Goal: Communication & Community: Ask a question

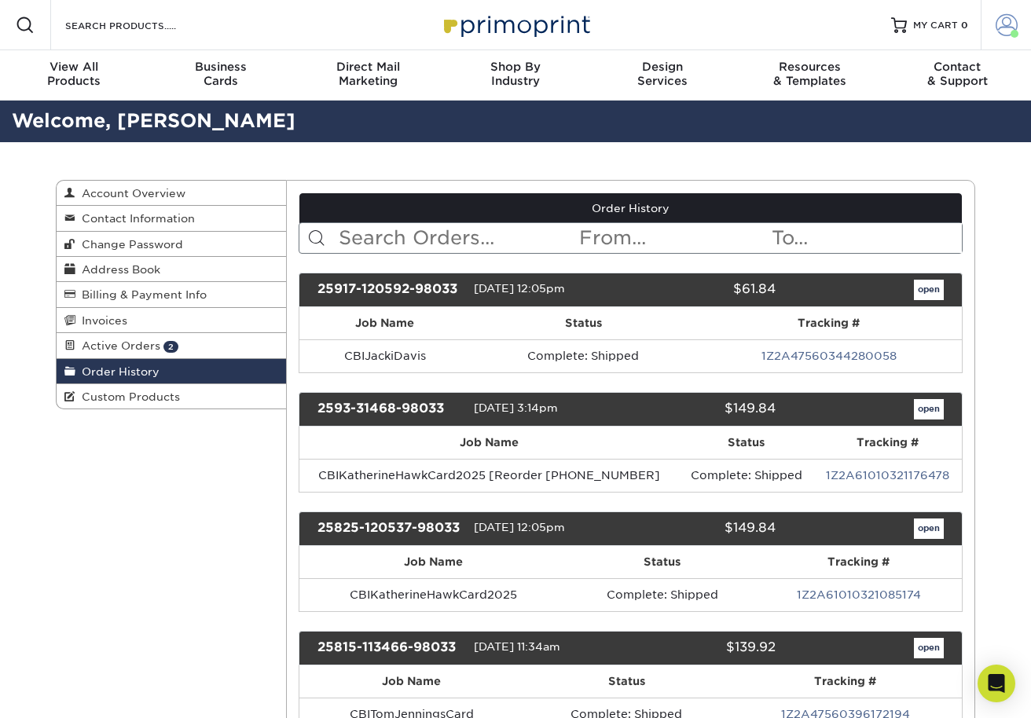
click at [1002, 23] on span at bounding box center [1006, 25] width 22 height 22
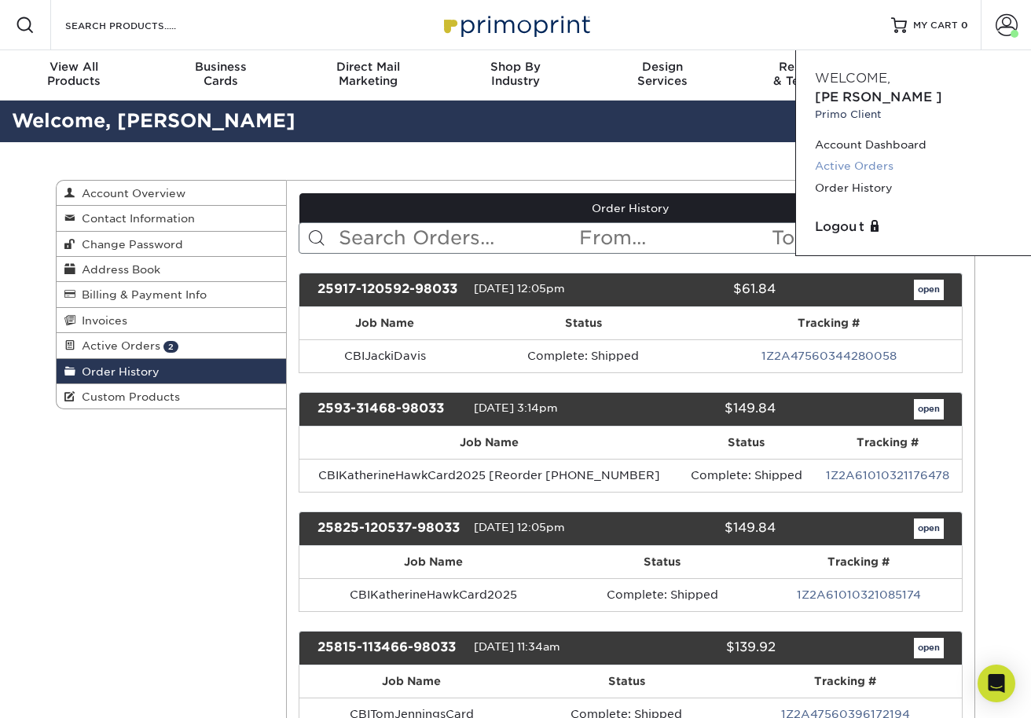
click at [866, 156] on link "Active Orders" at bounding box center [913, 166] width 197 height 21
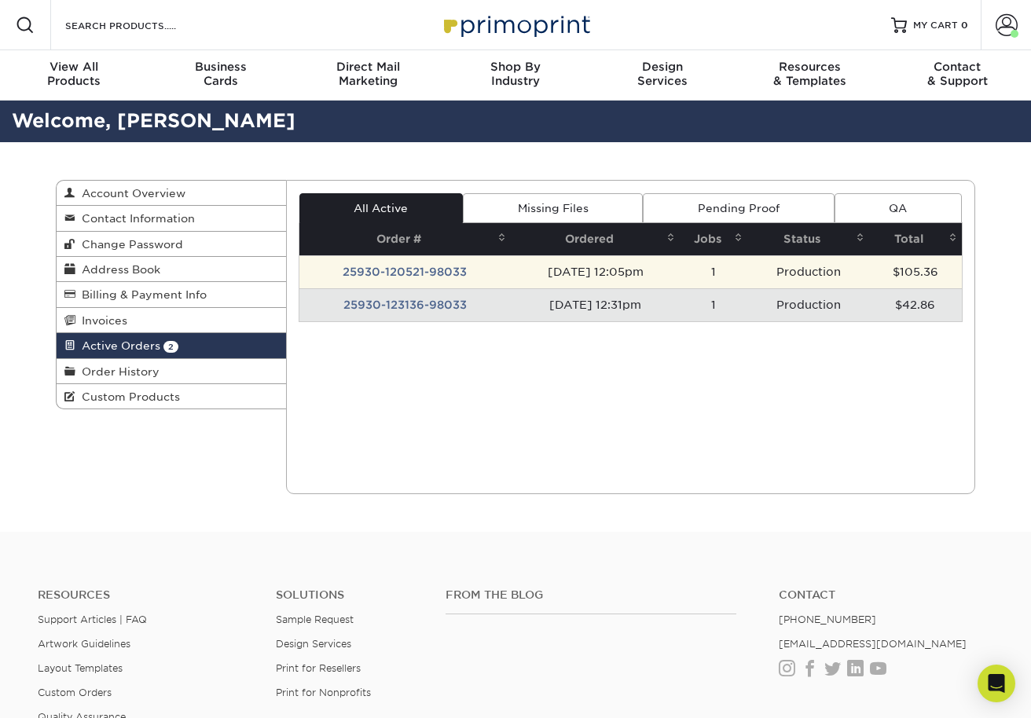
click at [365, 272] on td "25930-120521-98033" at bounding box center [405, 271] width 212 height 33
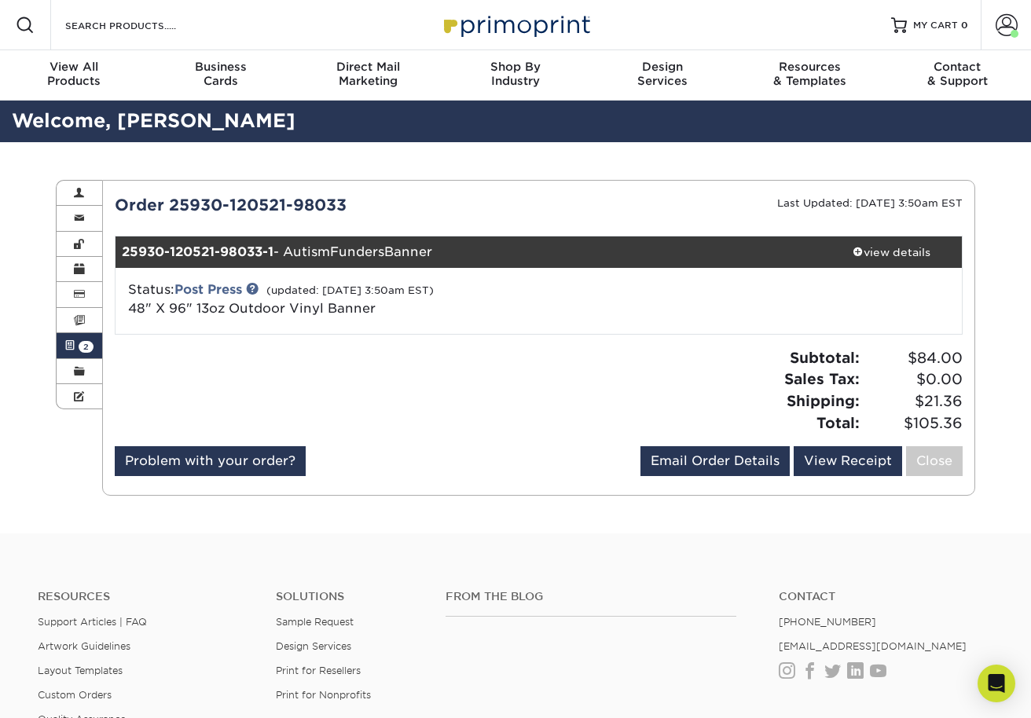
drag, startPoint x: 355, startPoint y: 202, endPoint x: 105, endPoint y: 209, distance: 249.9
click at [105, 209] on div "Order 25930-120521-98033" at bounding box center [321, 205] width 436 height 24
copy div "Order 25930-120521-98033"
click at [999, 691] on icon "Open Intercom Messenger" at bounding box center [996, 683] width 20 height 20
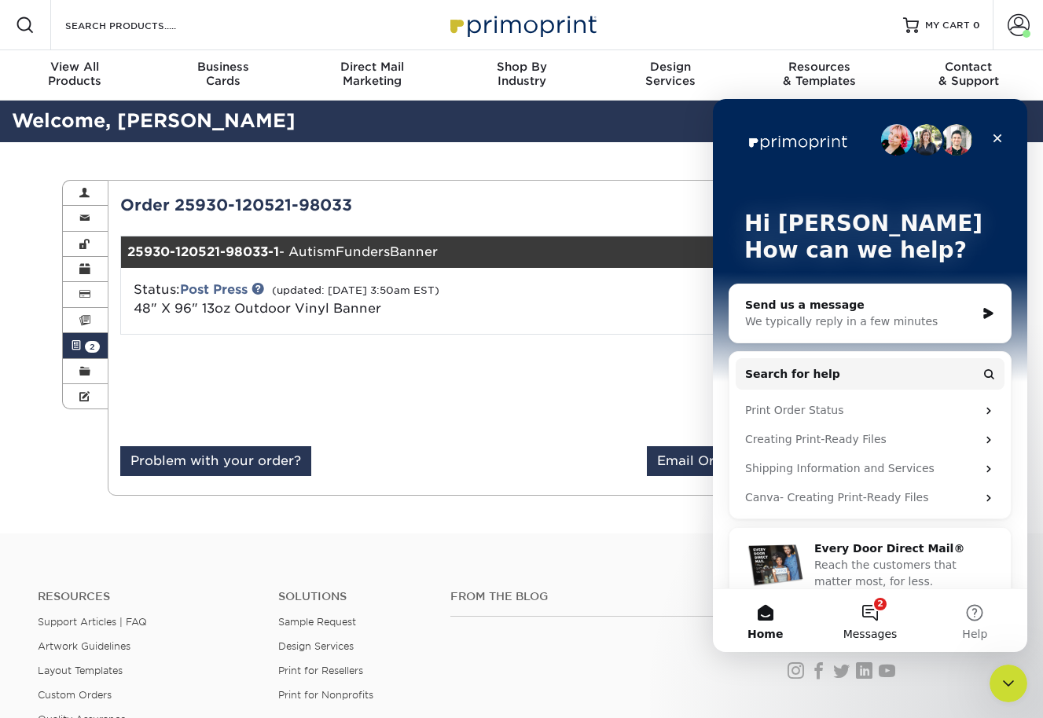
click at [873, 611] on button "2 Messages" at bounding box center [869, 620] width 104 height 63
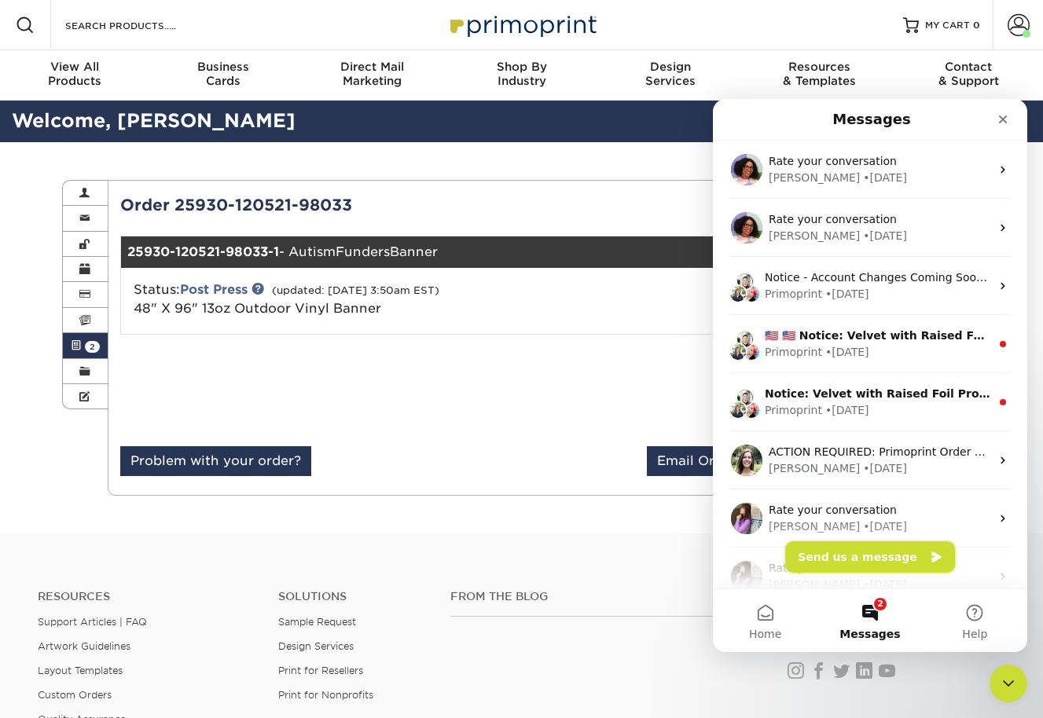
click at [876, 559] on button "Send us a message" at bounding box center [870, 556] width 170 height 31
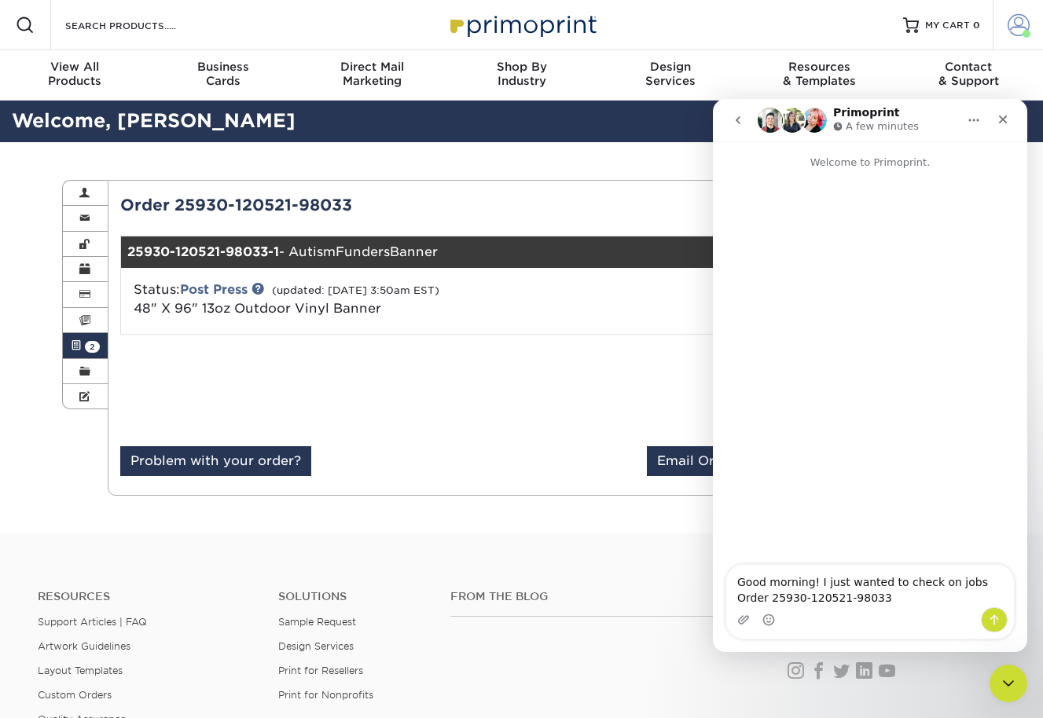
type textarea "Good morning! I just wanted to check on jobs Order 25930-120521-98033"
click at [1017, 24] on span at bounding box center [1018, 25] width 22 height 22
click at [1015, 26] on span at bounding box center [1018, 25] width 22 height 22
click at [1002, 678] on icon "Close Intercom Messenger" at bounding box center [1005, 681] width 19 height 19
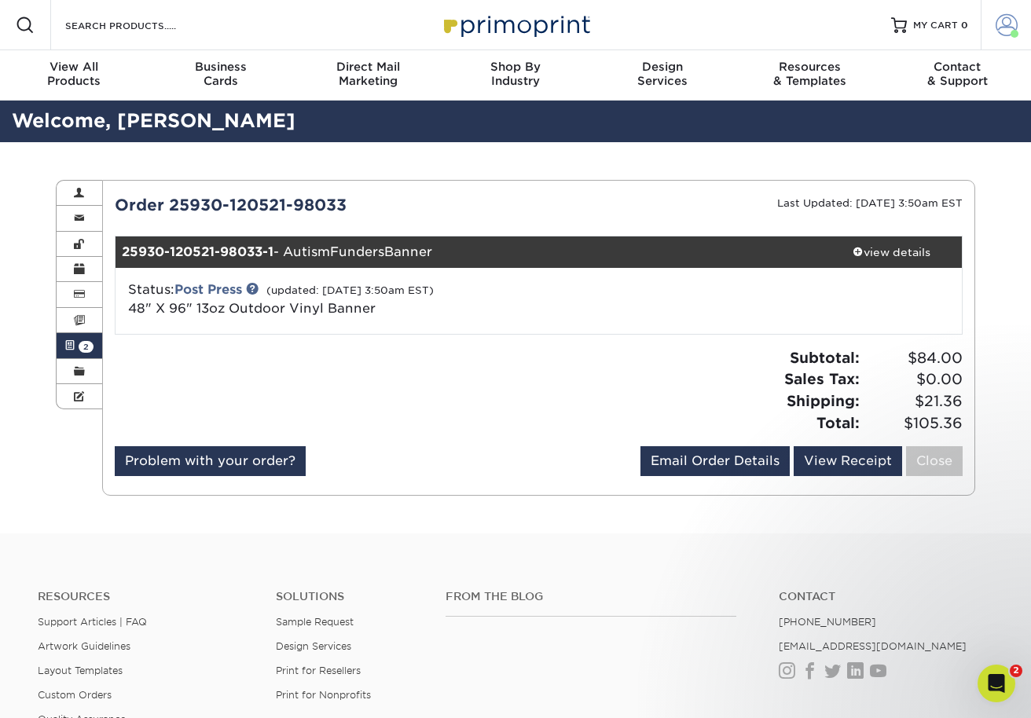
click at [1004, 20] on span at bounding box center [1006, 25] width 22 height 22
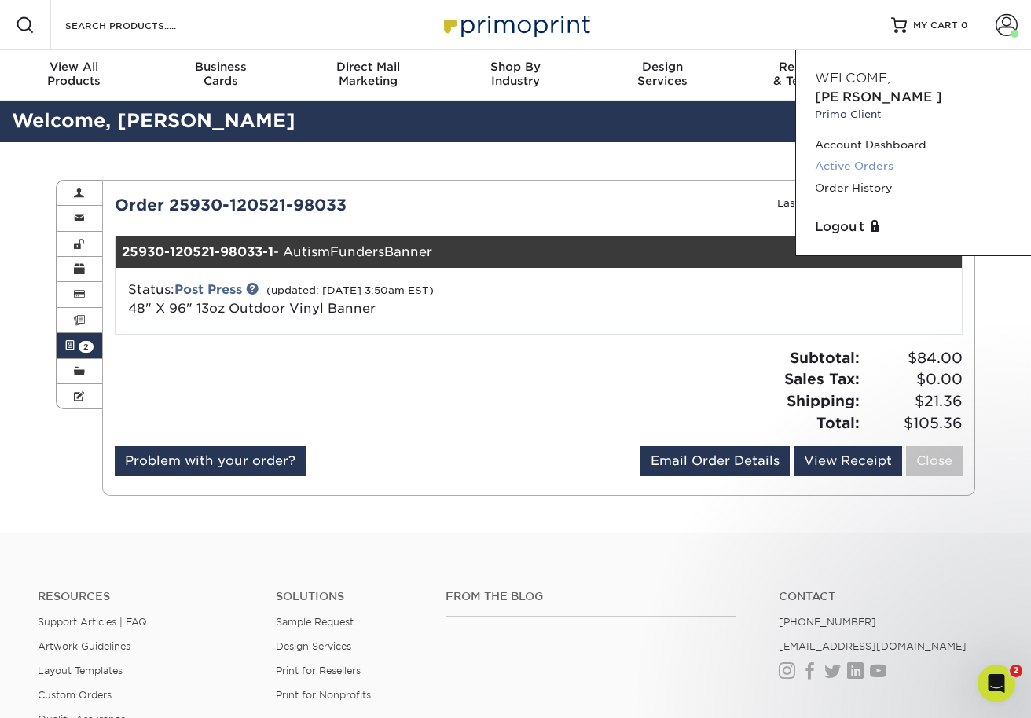
click at [858, 156] on link "Active Orders" at bounding box center [913, 166] width 197 height 21
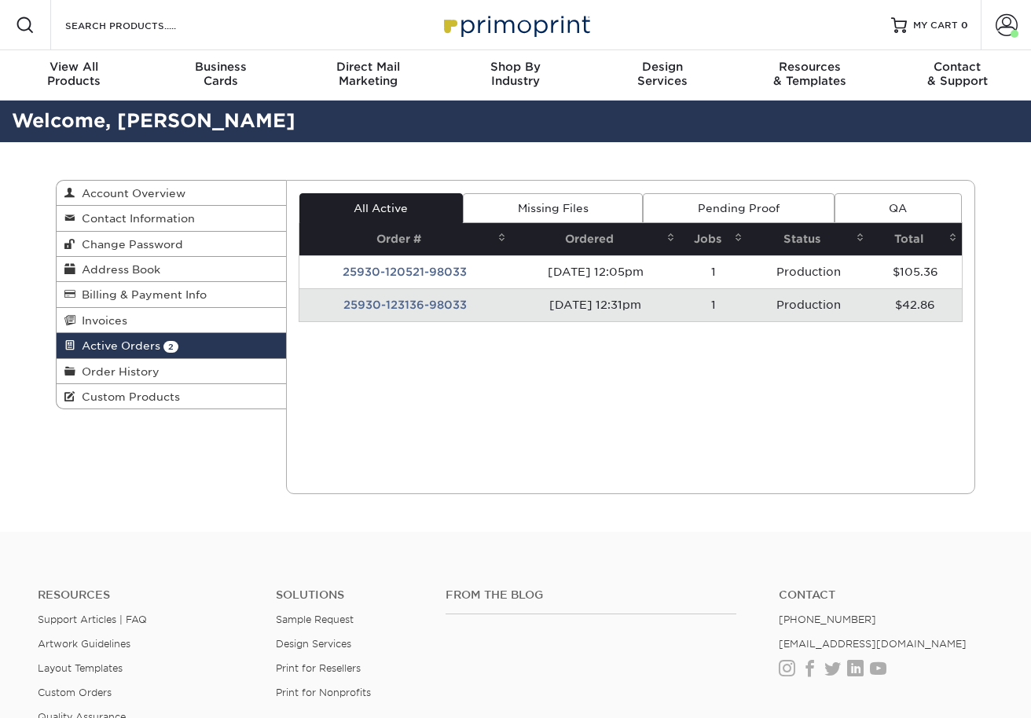
click at [831, 145] on div "Active Orders Account Overview Contact Information Change Password Address Book…" at bounding box center [515, 337] width 943 height 390
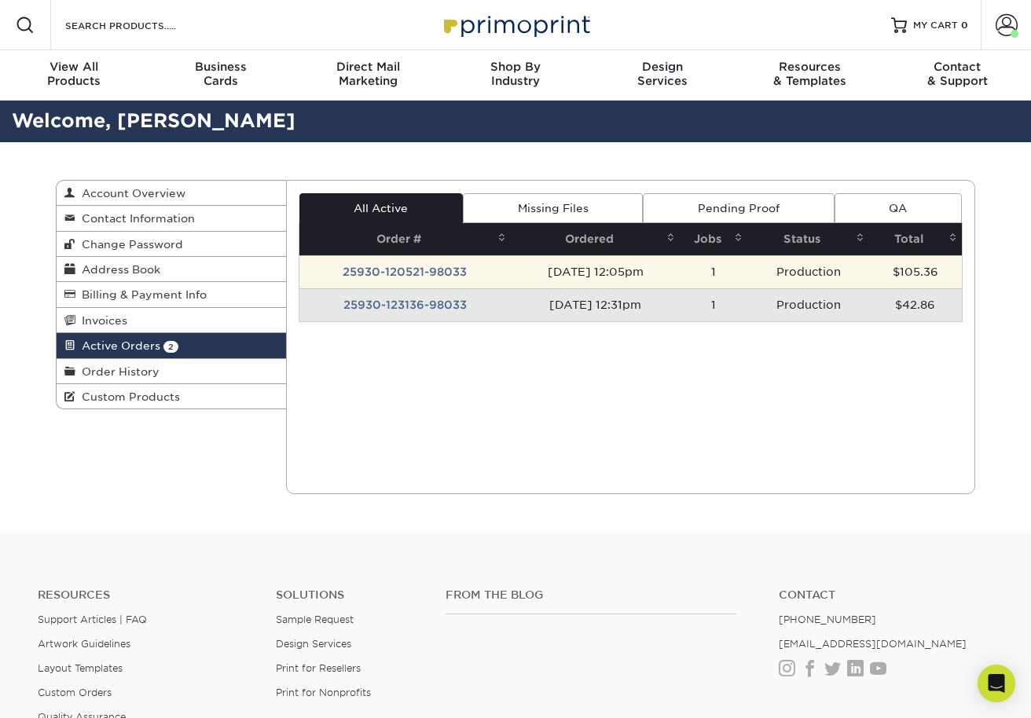
click at [420, 272] on td "25930-120521-98033" at bounding box center [405, 271] width 212 height 33
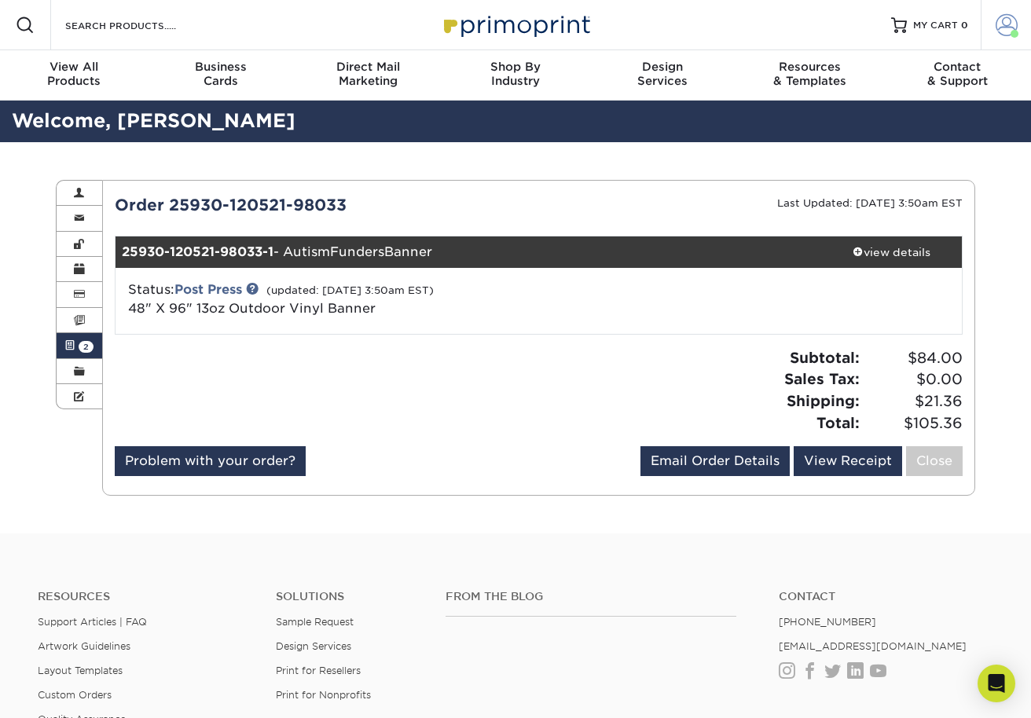
click at [1009, 19] on span at bounding box center [1006, 25] width 22 height 22
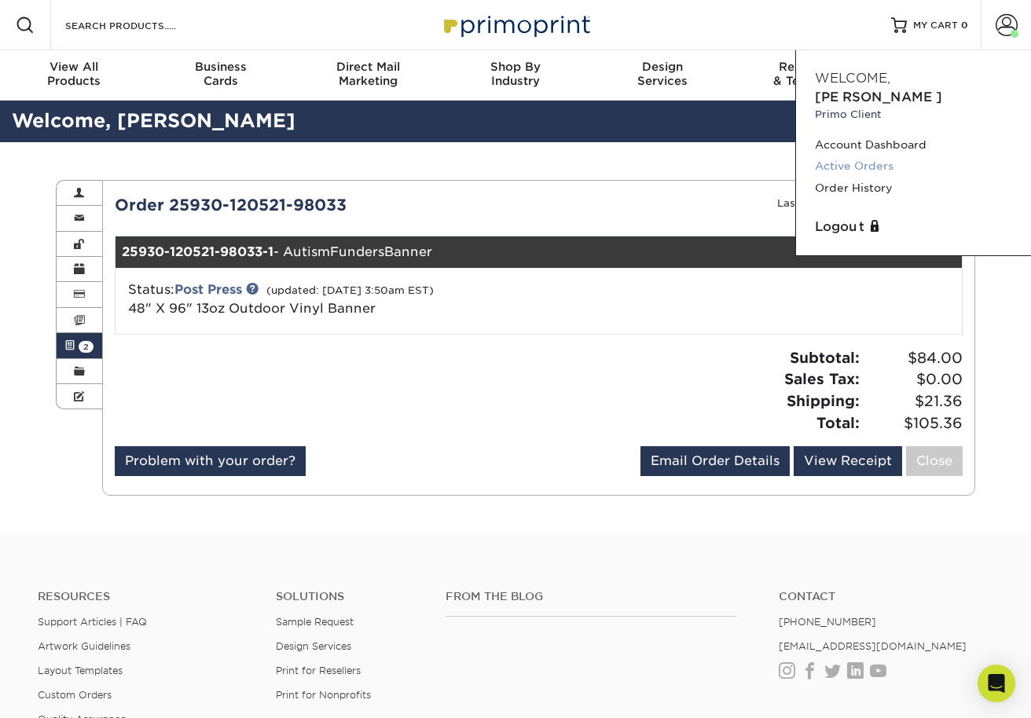
click at [895, 156] on link "Active Orders" at bounding box center [913, 166] width 197 height 21
click at [866, 156] on link "Active Orders" at bounding box center [913, 166] width 197 height 21
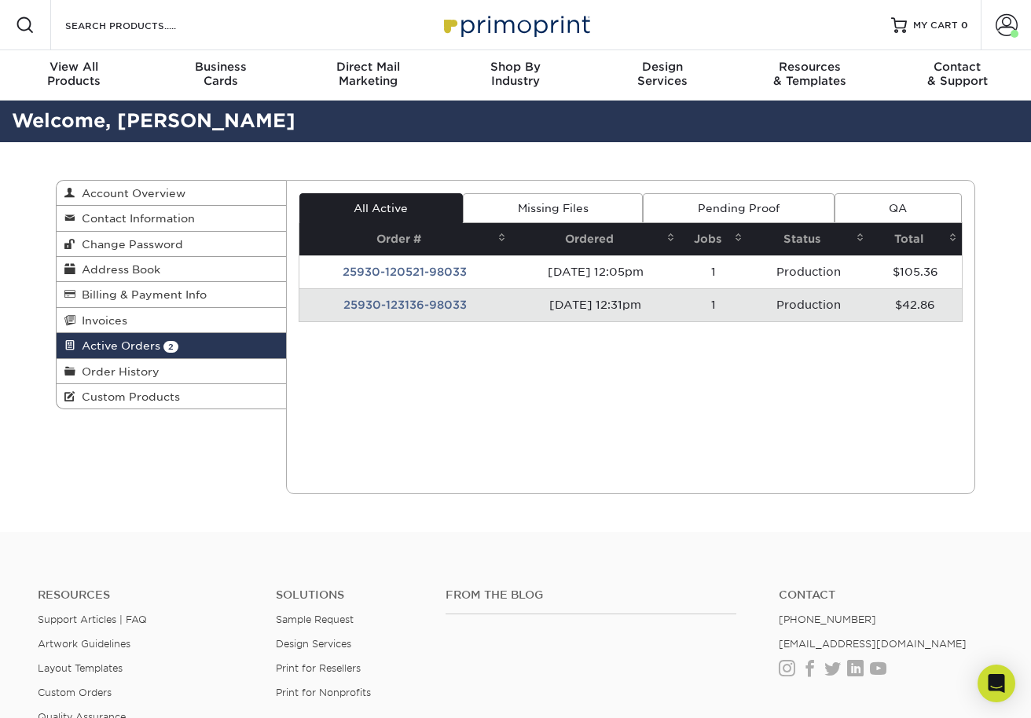
click at [416, 300] on td "25930-123136-98033" at bounding box center [405, 304] width 212 height 33
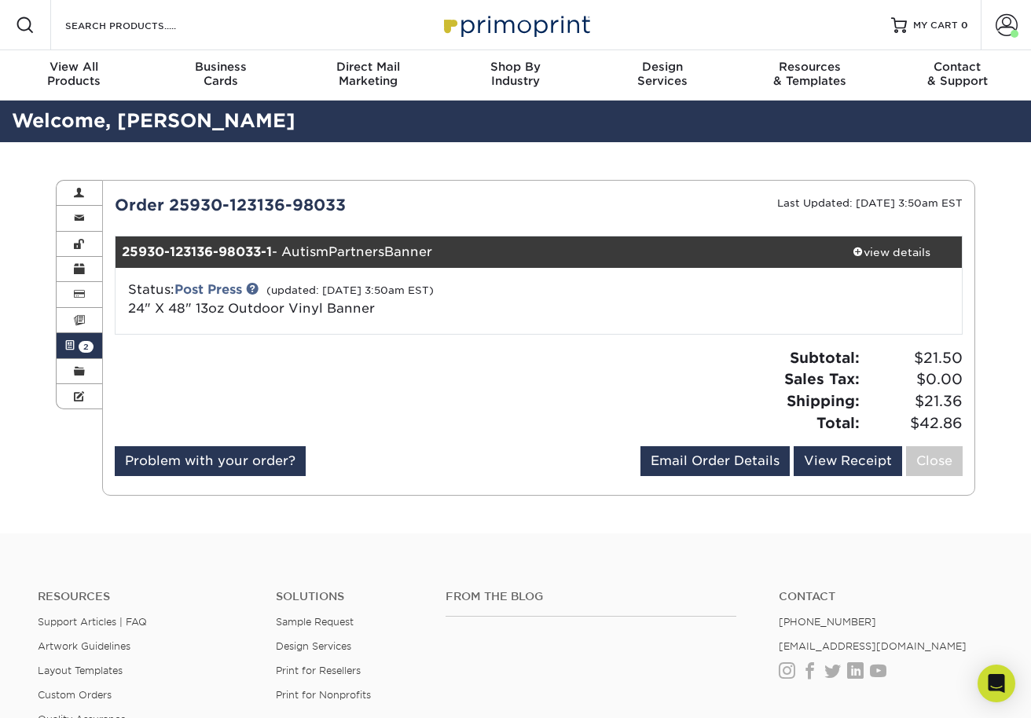
drag, startPoint x: 366, startPoint y: 203, endPoint x: 108, endPoint y: 209, distance: 258.5
click at [108, 209] on div "Order 25930-123136-98033" at bounding box center [321, 205] width 436 height 24
copy div "Order 25930-123136-98033"
click at [990, 681] on icon "Open Intercom Messenger" at bounding box center [996, 683] width 18 height 20
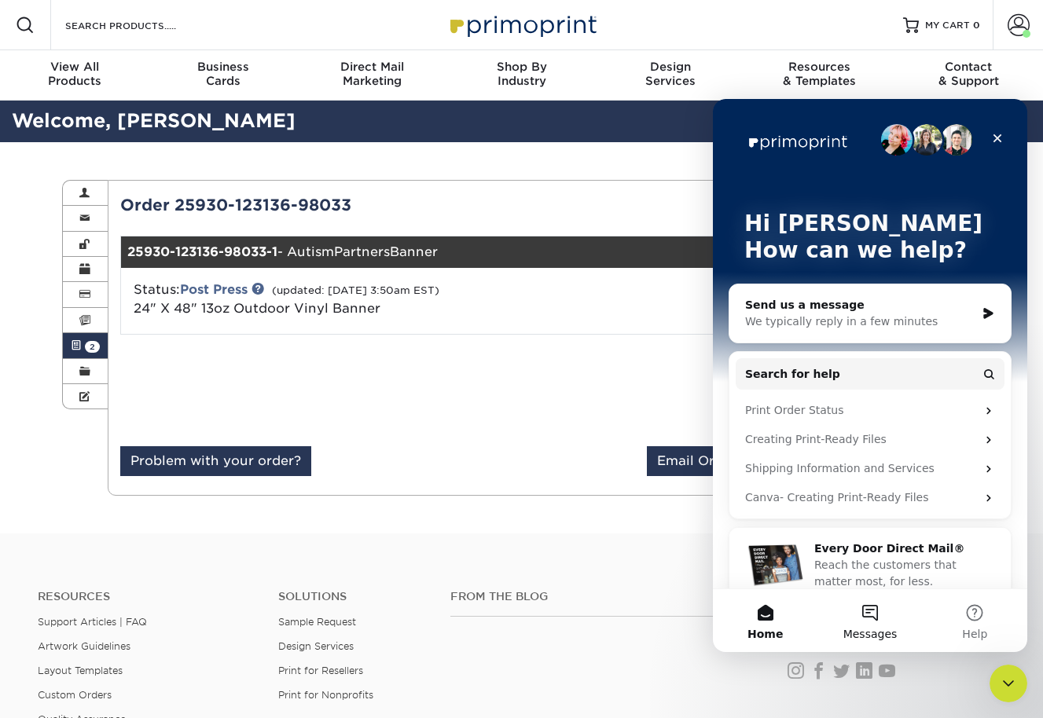
click at [865, 613] on button "Messages" at bounding box center [869, 620] width 104 height 63
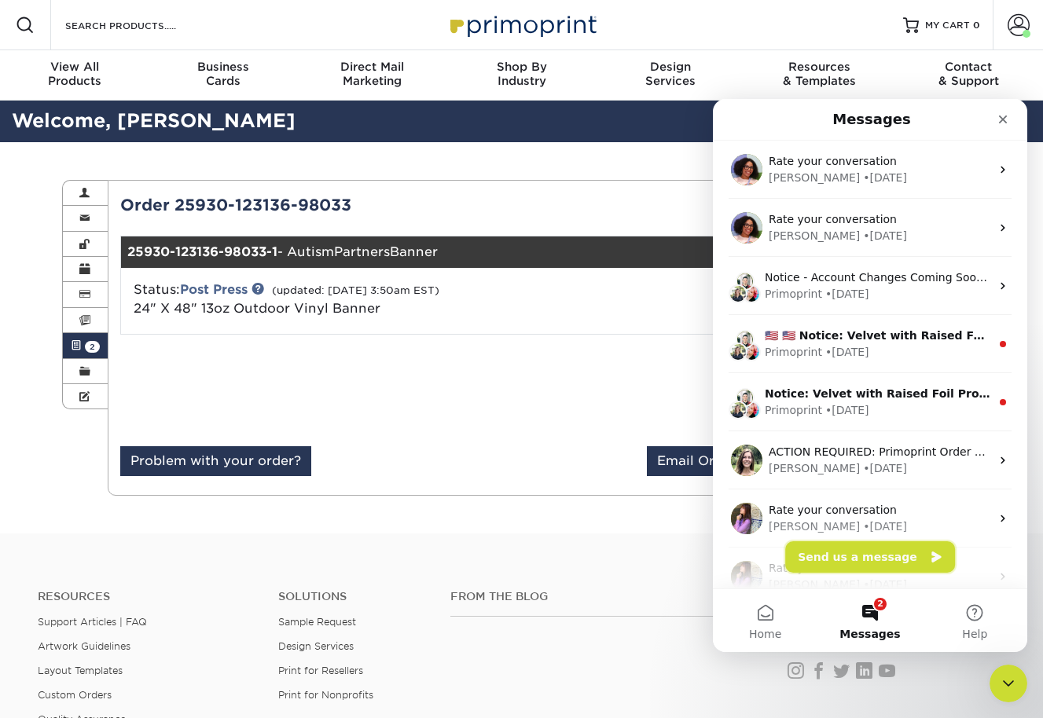
click at [874, 559] on button "Send us a message" at bounding box center [870, 556] width 170 height 31
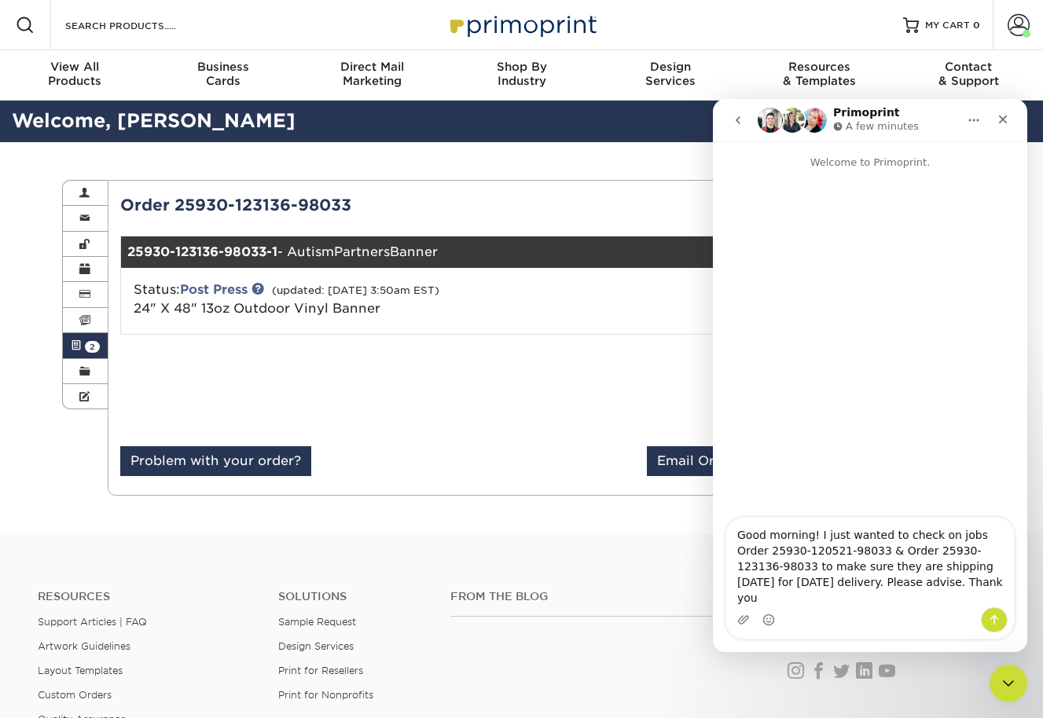
type textarea "Good morning! I just wanted to check on jobs Order 25930-120521-98033 & Order 2…"
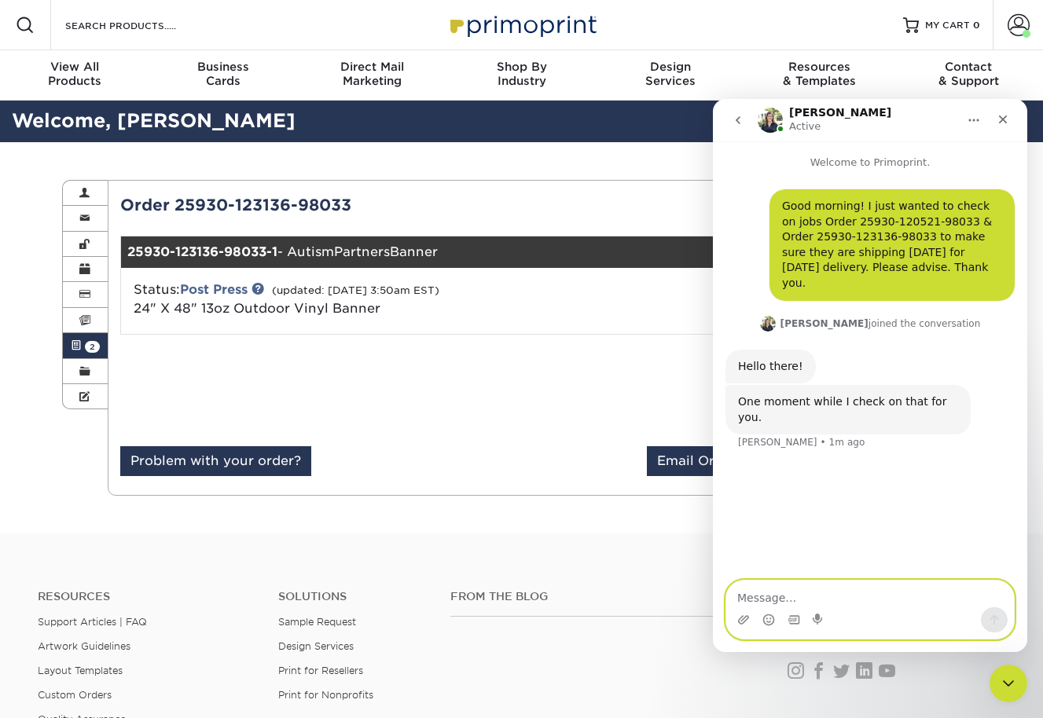
click at [805, 600] on textarea "Message…" at bounding box center [870, 594] width 288 height 27
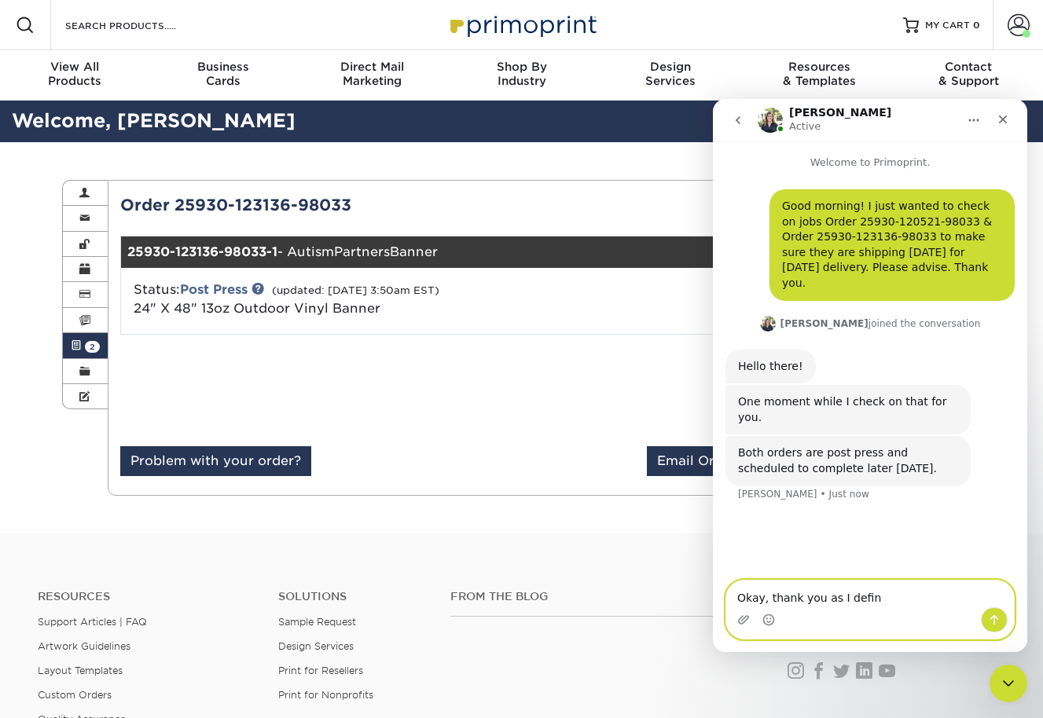
type textarea "Okay, thank you as I defin"
click at [874, 596] on textarea "Okay, thank you as I defin" at bounding box center [870, 594] width 288 height 27
type textarea "Okay, thank you as I definitely need them for Monday delivery."
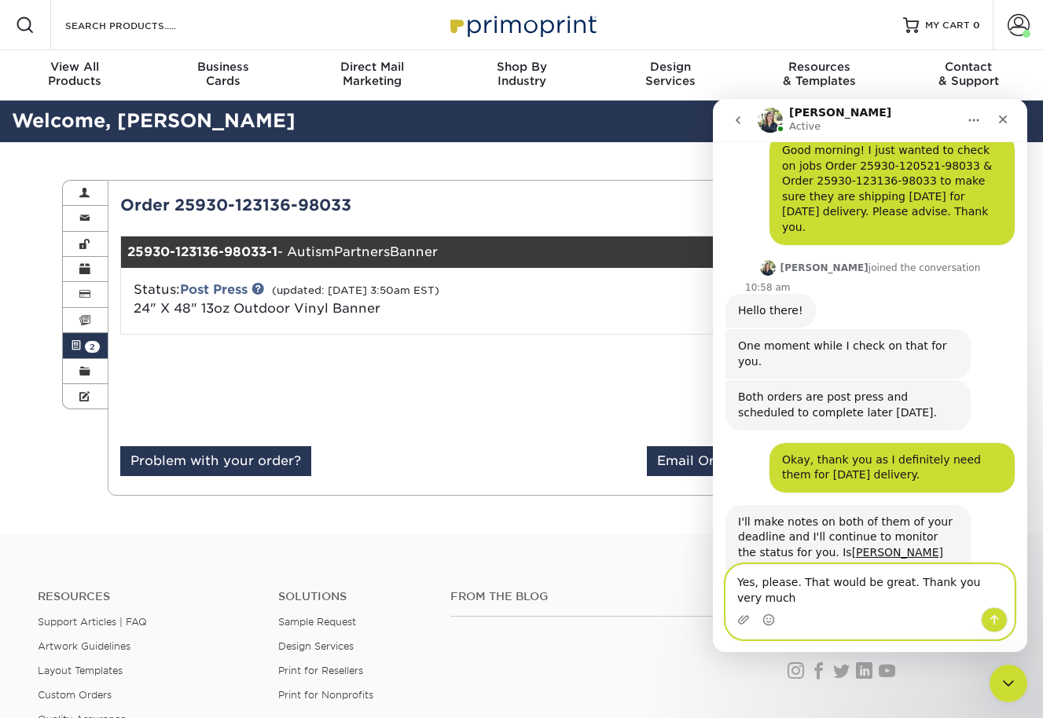
scroll to position [71, 0]
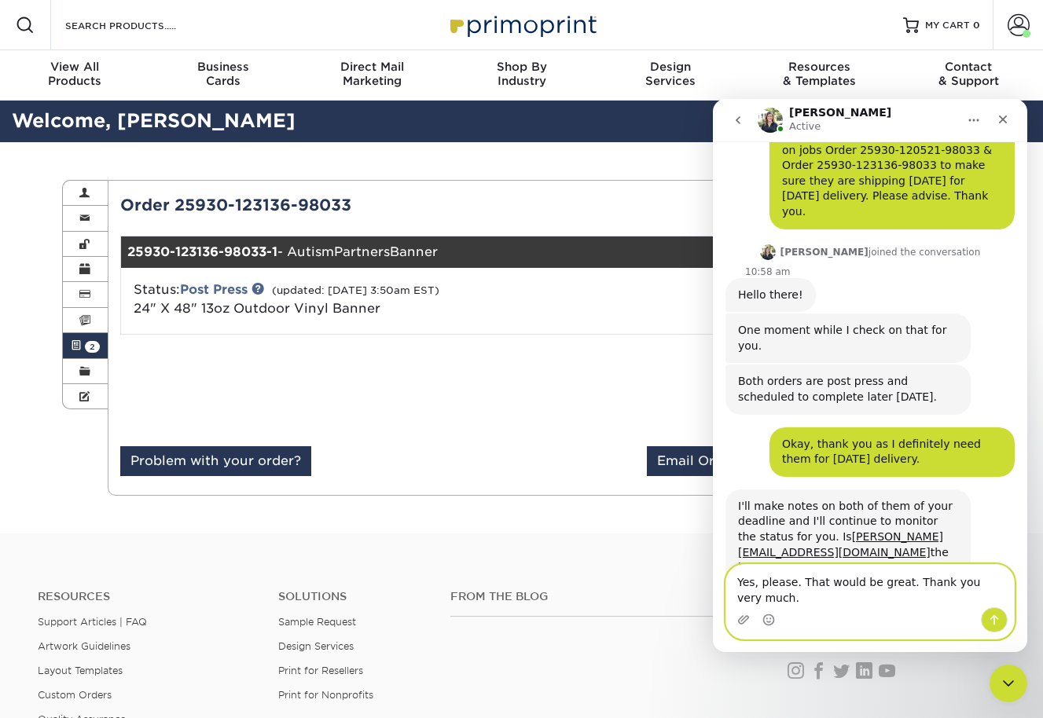
type textarea "Yes, please. That would be great. Thank you very much."
click at [993, 622] on icon "Send a message…" at bounding box center [994, 620] width 13 height 13
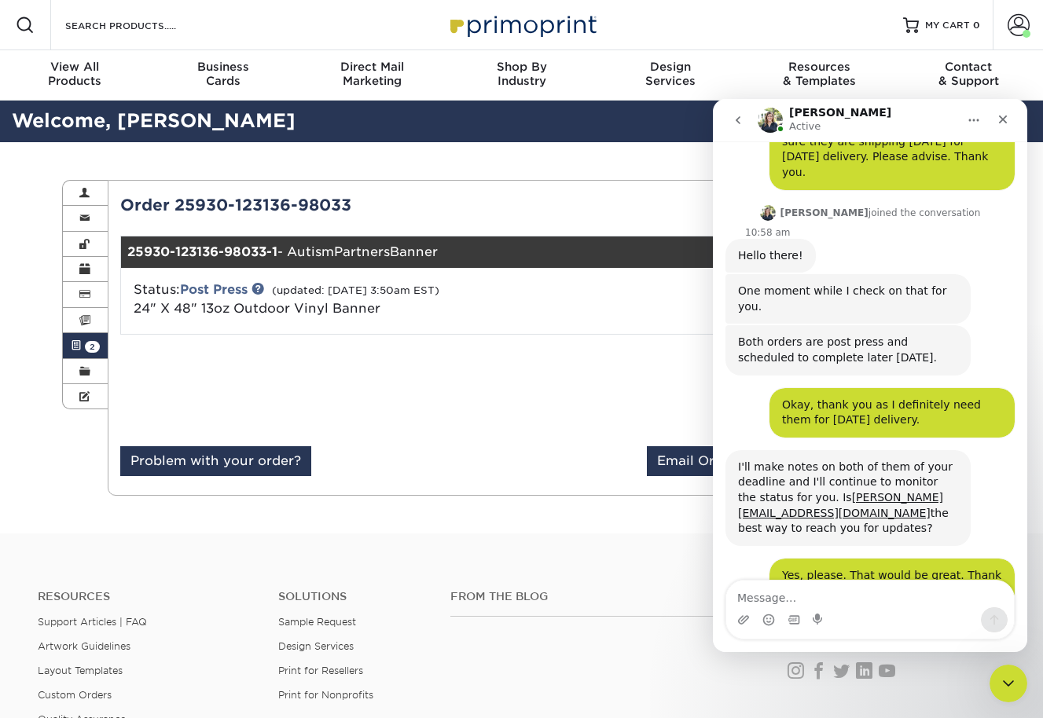
scroll to position [163, 0]
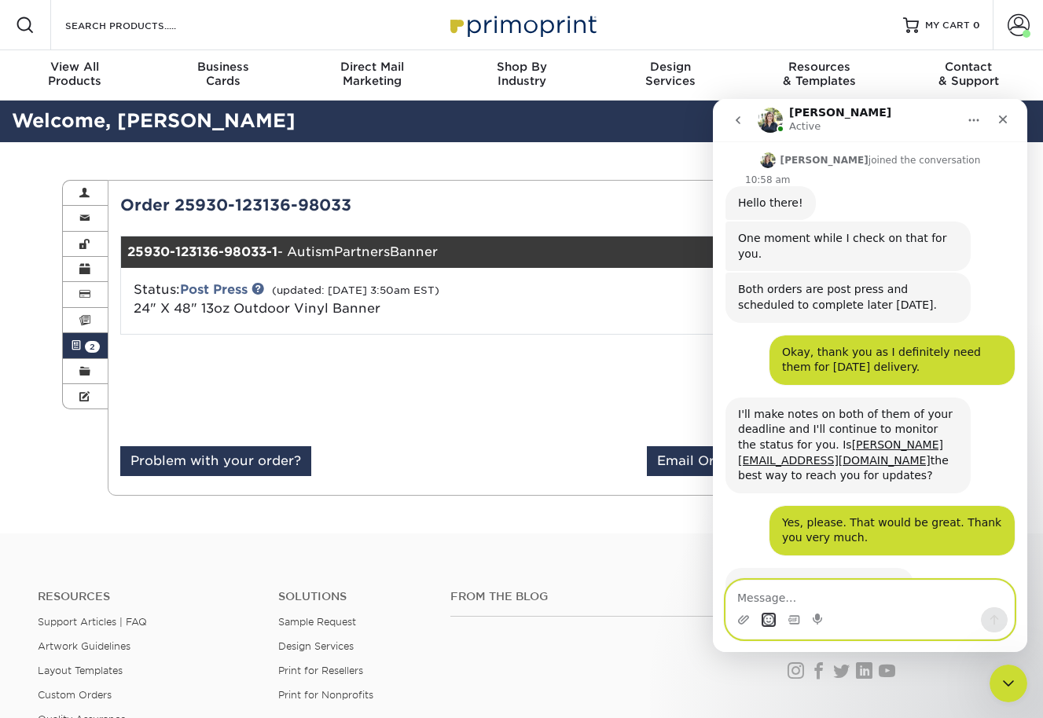
click at [768, 623] on icon "Emoji picker" at bounding box center [768, 620] width 13 height 13
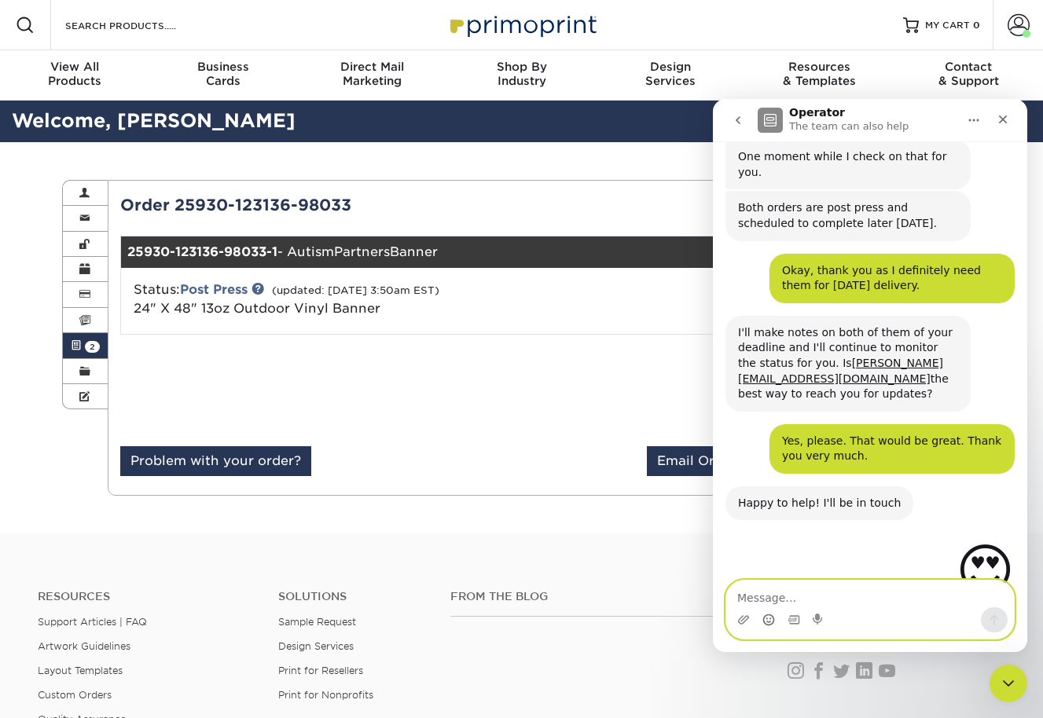
scroll to position [376, 0]
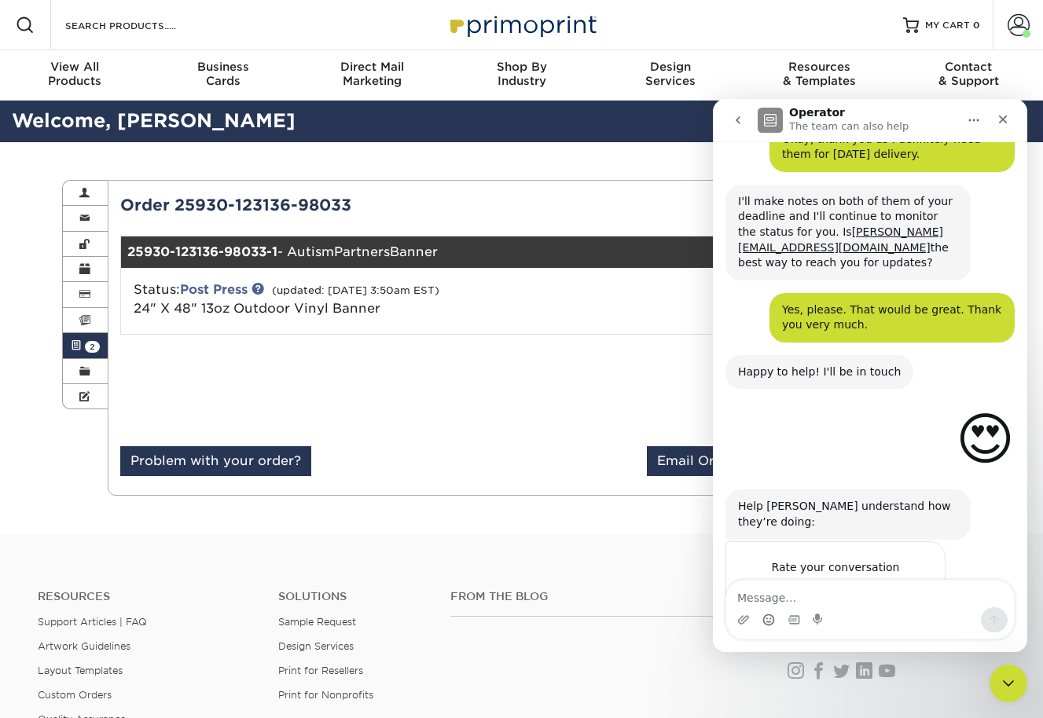
click at [909, 585] on span "Amazing" at bounding box center [909, 599] width 28 height 28
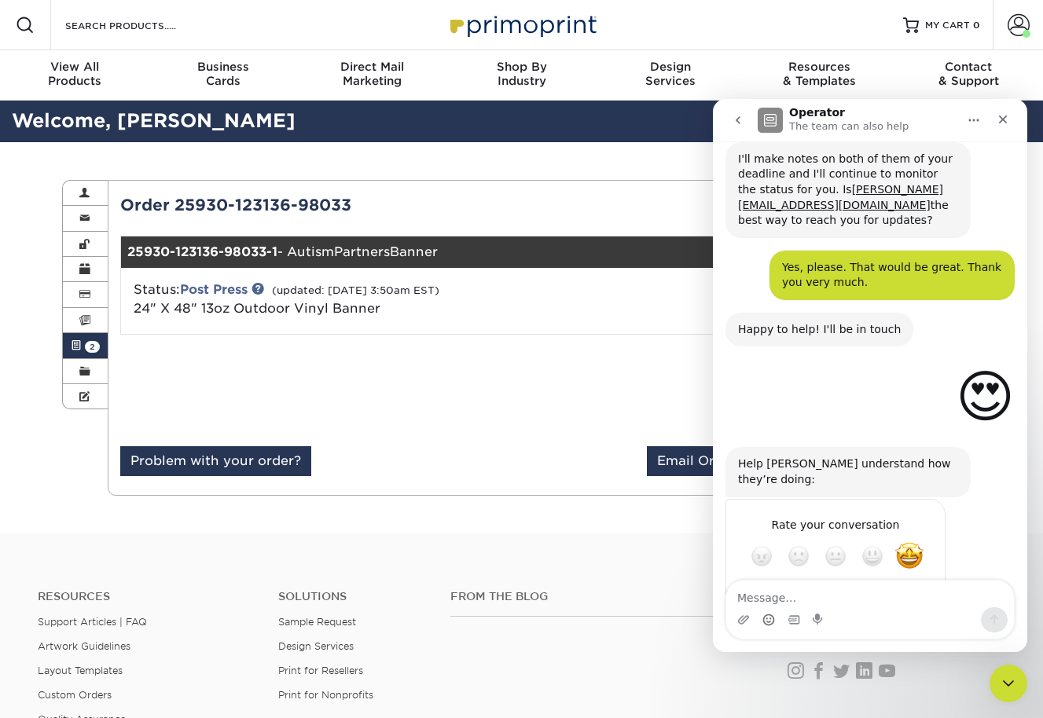
click at [911, 597] on div "Submit" at bounding box center [916, 612] width 31 height 31
